Goal: Task Accomplishment & Management: Use online tool/utility

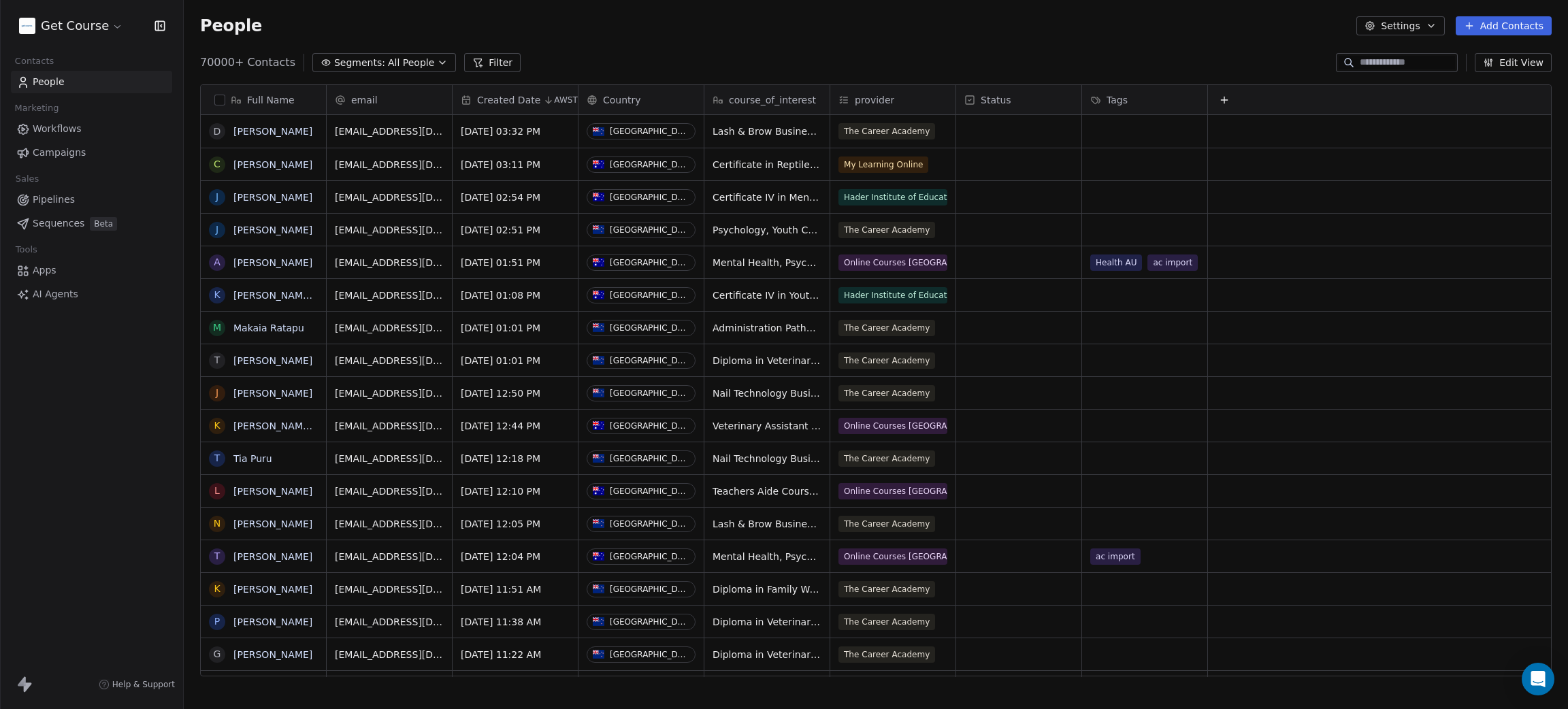
scroll to position [608, 1368]
click at [72, 26] on html "Get Course Contacts People Marketing Workflows Campaigns Sales Pipelines Sequen…" at bounding box center [784, 354] width 1568 height 709
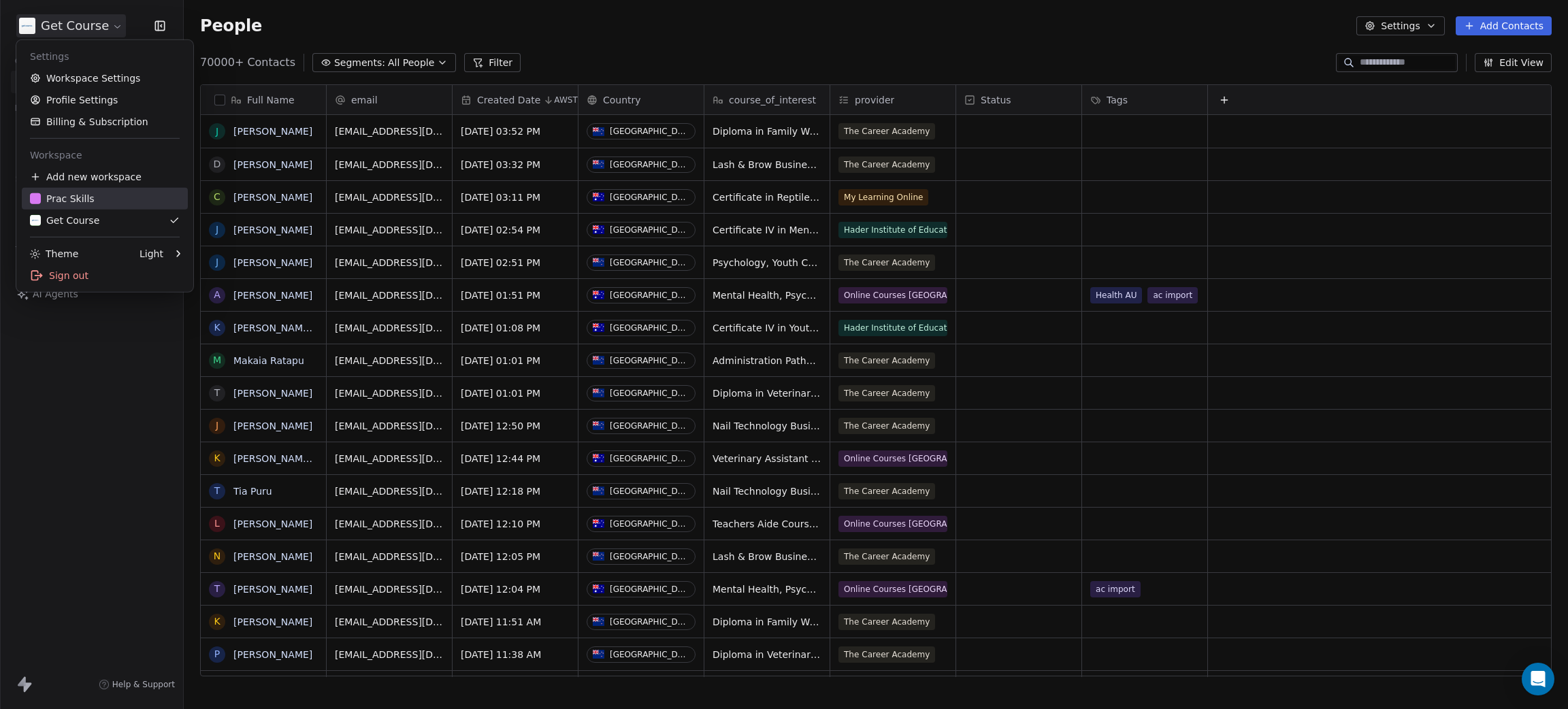
click at [66, 202] on div "Prac Skills" at bounding box center [62, 198] width 64 height 14
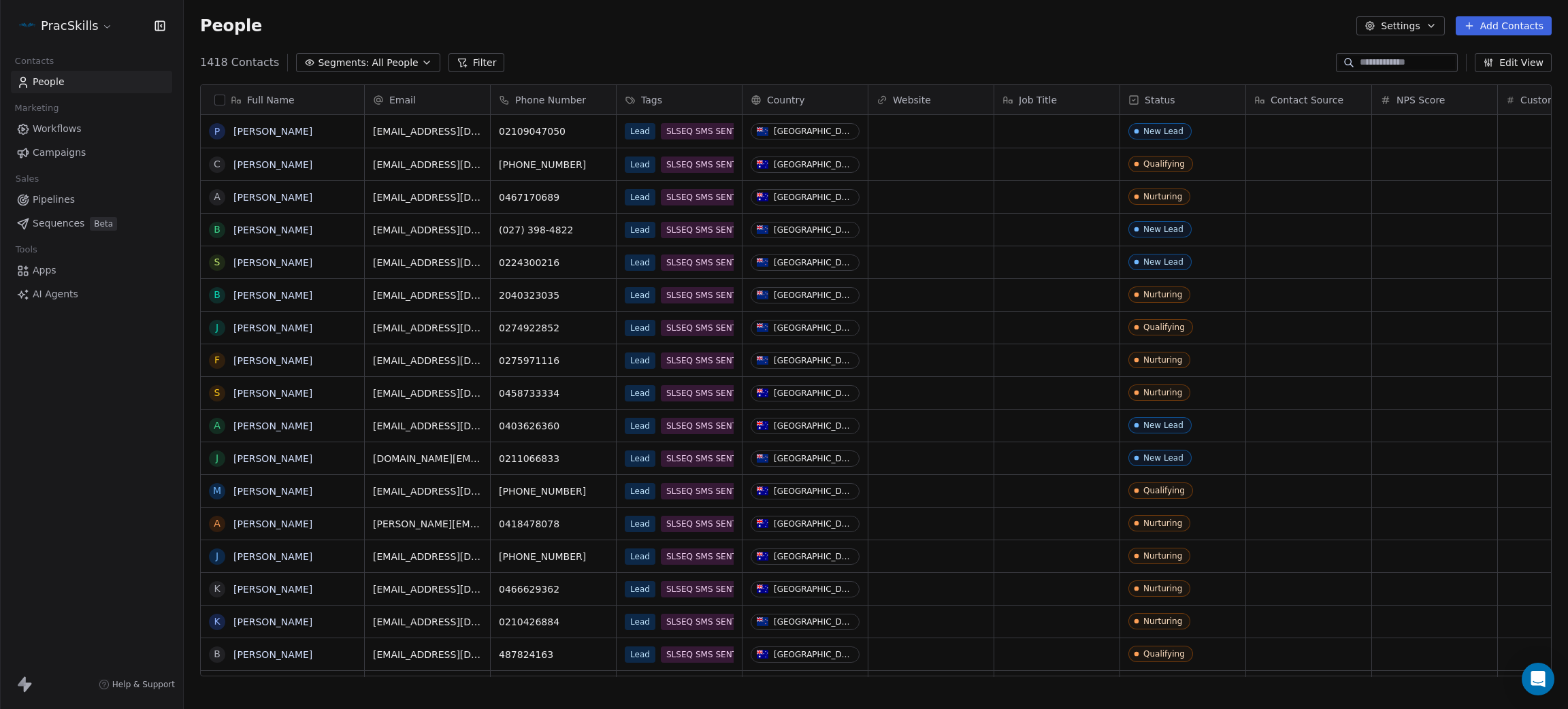
scroll to position [608, 1368]
click at [51, 153] on span "Campaigns" at bounding box center [59, 153] width 53 height 14
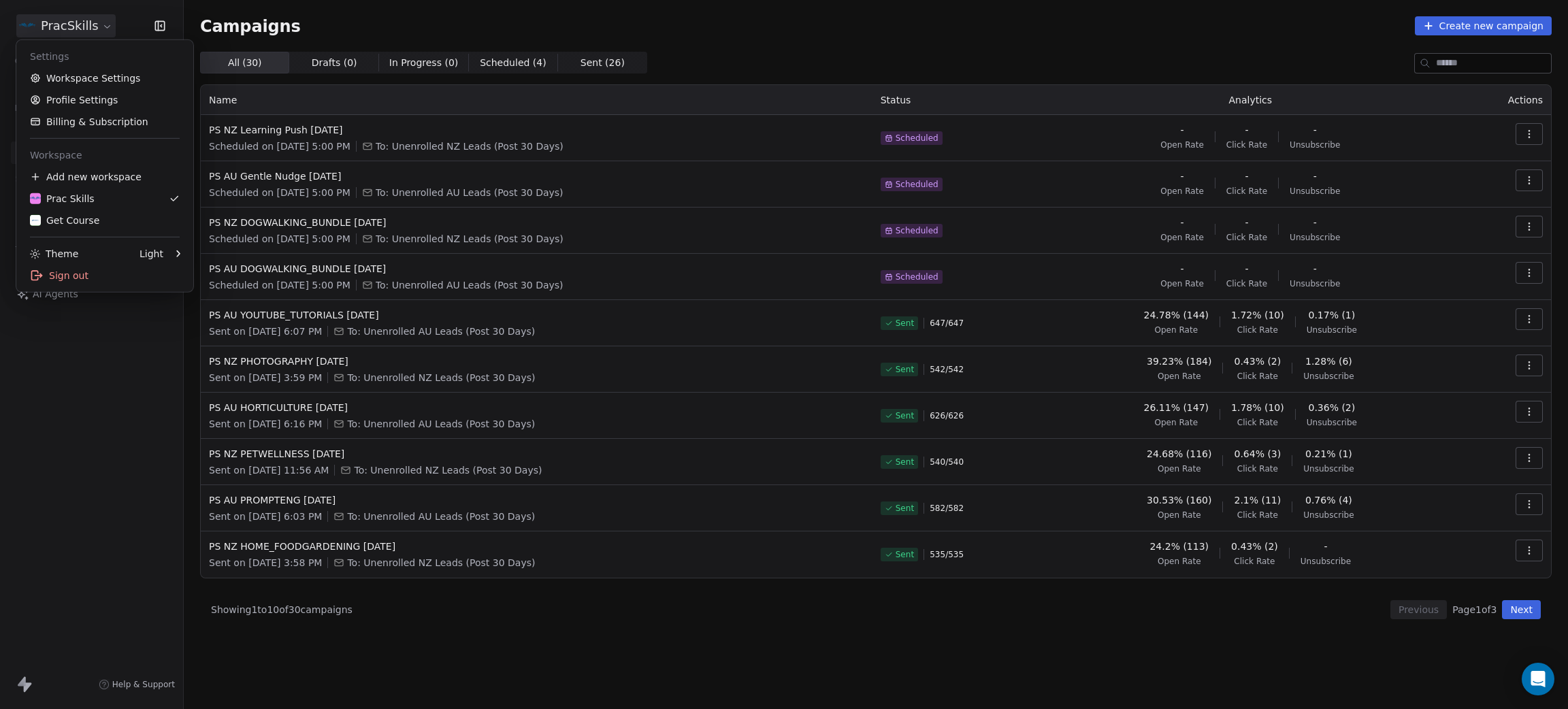
click at [72, 24] on html "PracSkills Contacts People Marketing Workflows Campaigns Sales Pipelines Sequen…" at bounding box center [784, 354] width 1568 height 709
click at [97, 215] on div "Get Course" at bounding box center [104, 220] width 149 height 14
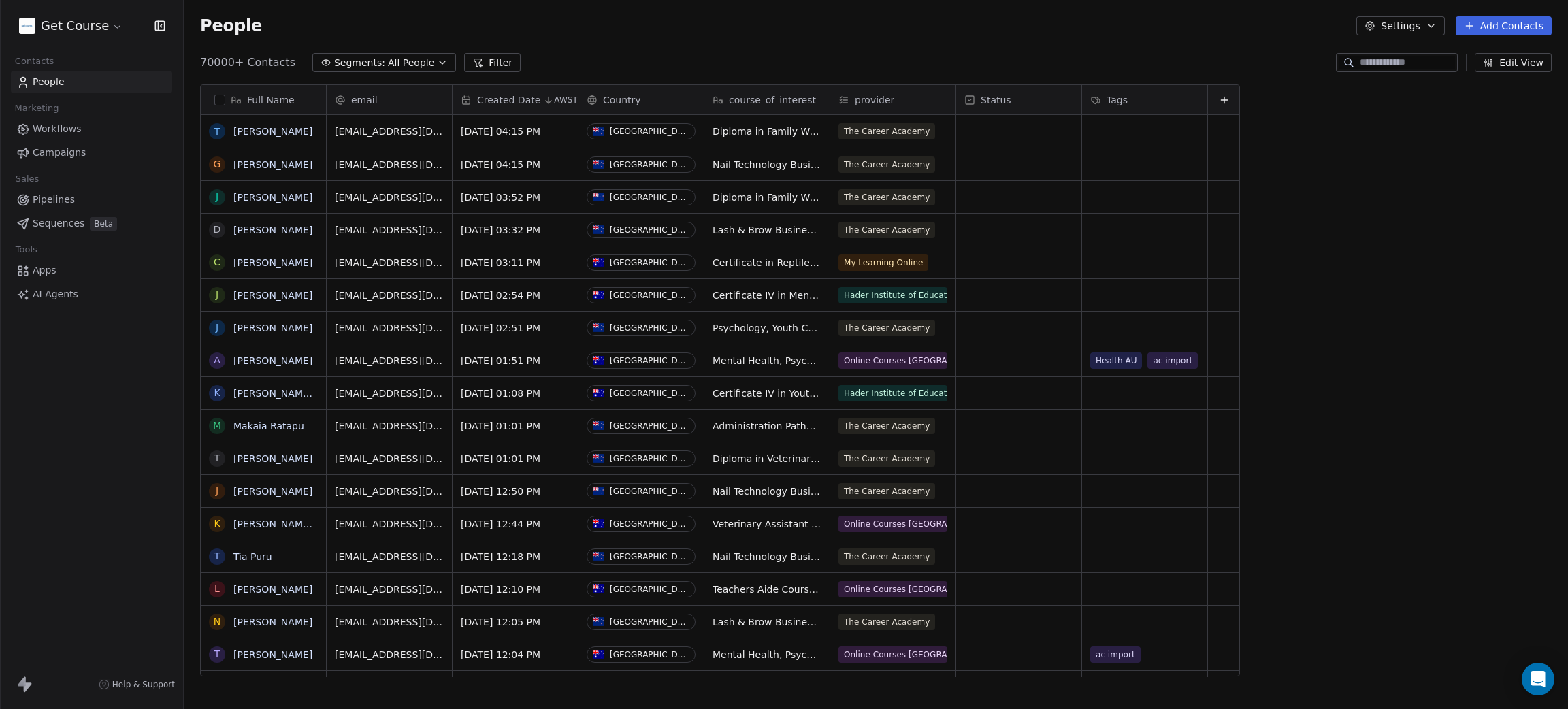
scroll to position [608, 1368]
click at [58, 150] on span "Campaigns" at bounding box center [59, 153] width 53 height 14
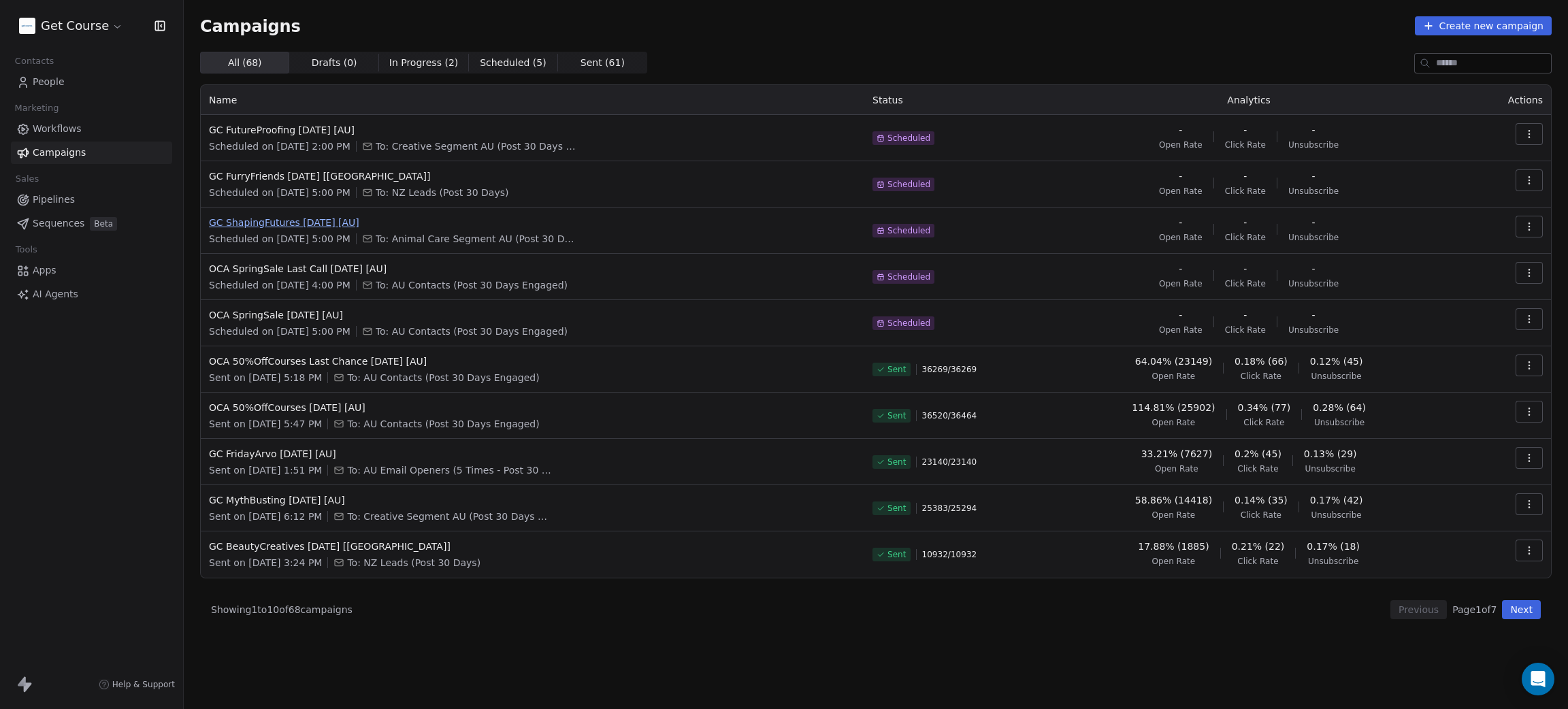
click at [298, 226] on span "GC ShapingFutures [DATE] [AU]" at bounding box center [532, 222] width 647 height 14
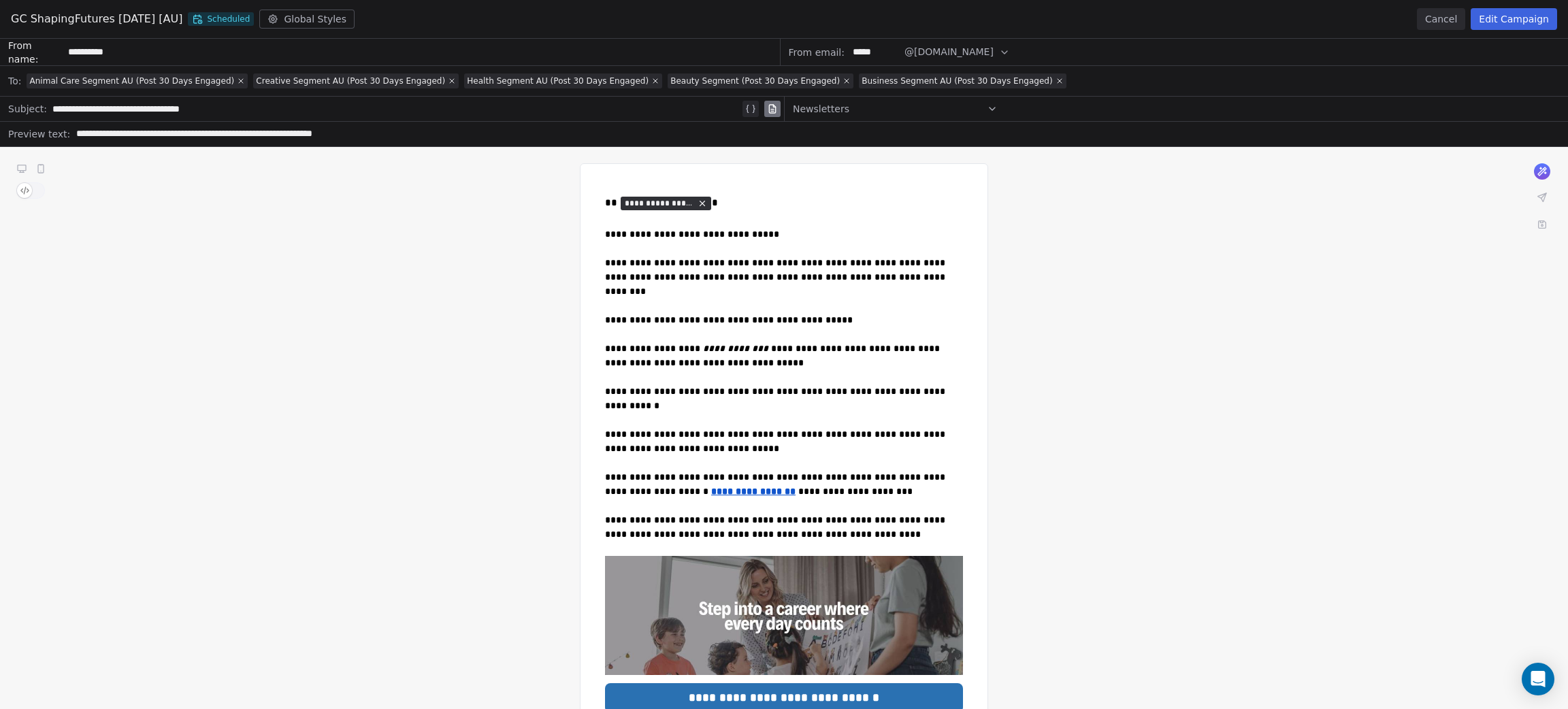
click at [1448, 16] on button "Cancel" at bounding box center [1440, 19] width 48 height 22
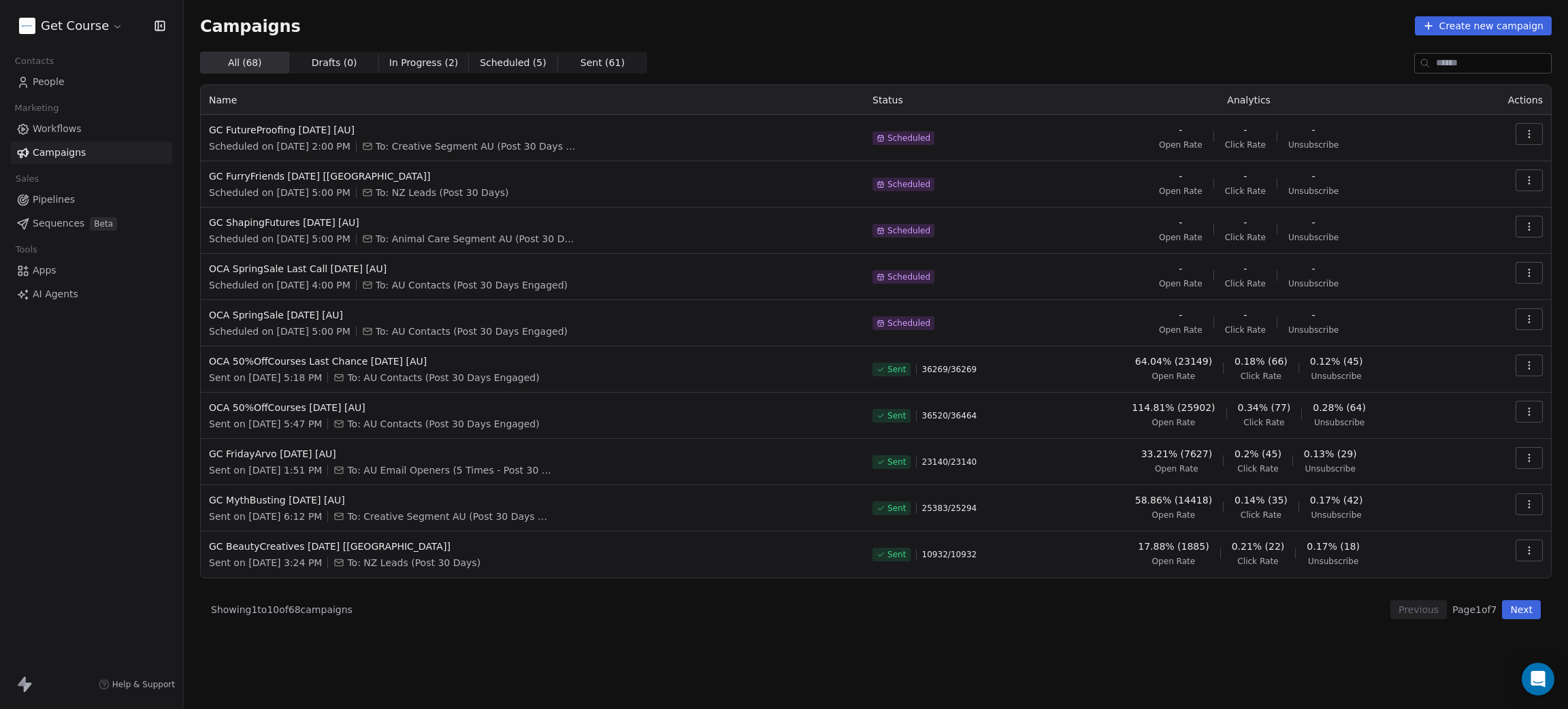
click at [299, 123] on span "GC FutureProofing [DATE] [AU]" at bounding box center [532, 129] width 647 height 14
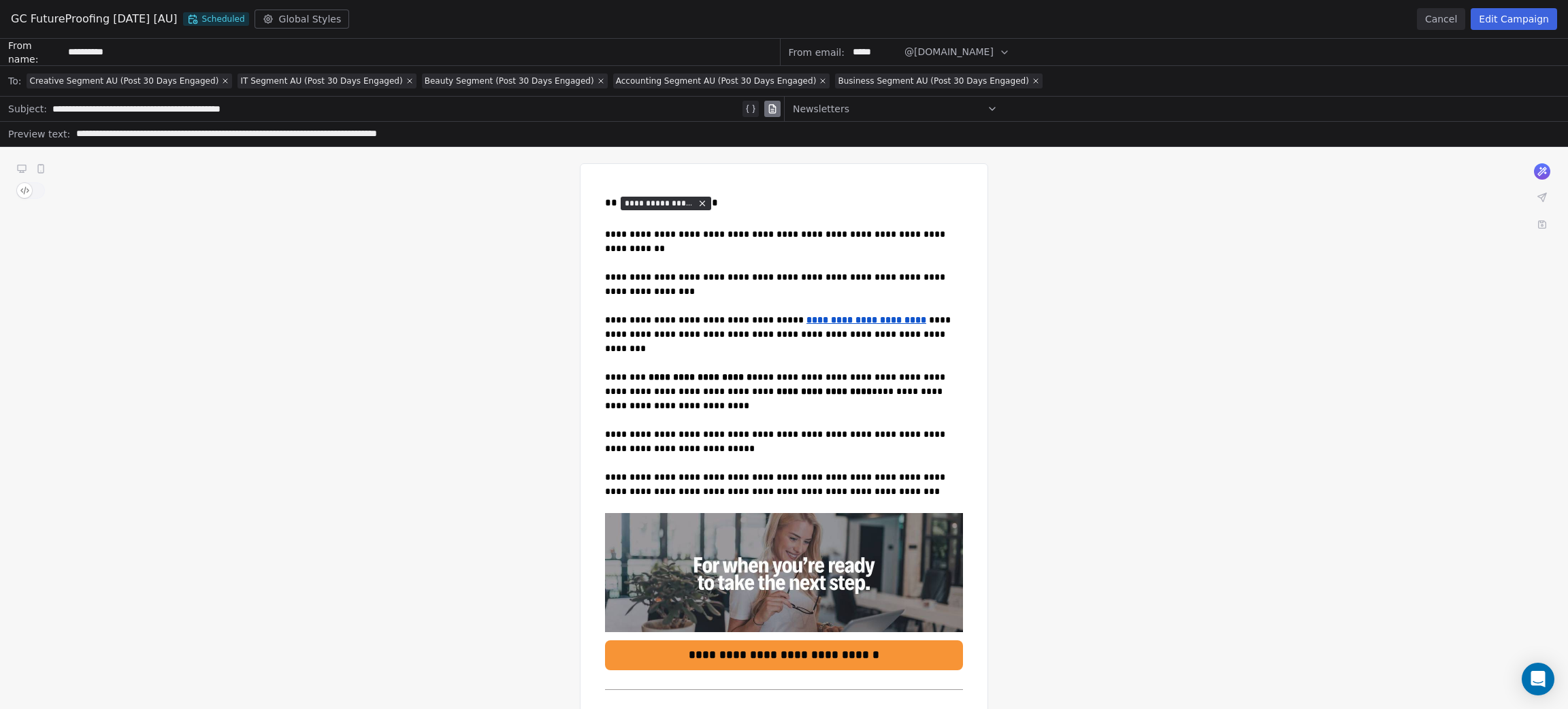
click at [1442, 15] on button "Cancel" at bounding box center [1440, 19] width 48 height 22
